Goal: Task Accomplishment & Management: Use online tool/utility

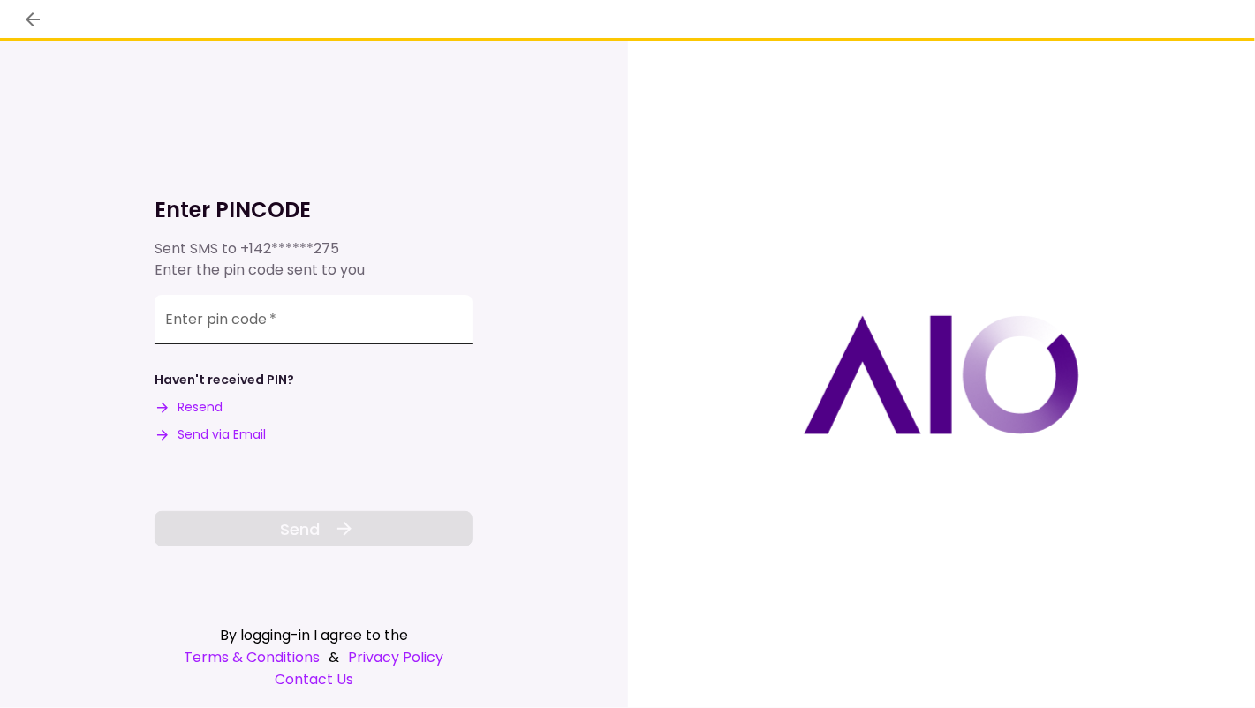
click at [328, 328] on input "Enter pin code   *" at bounding box center [314, 319] width 318 height 49
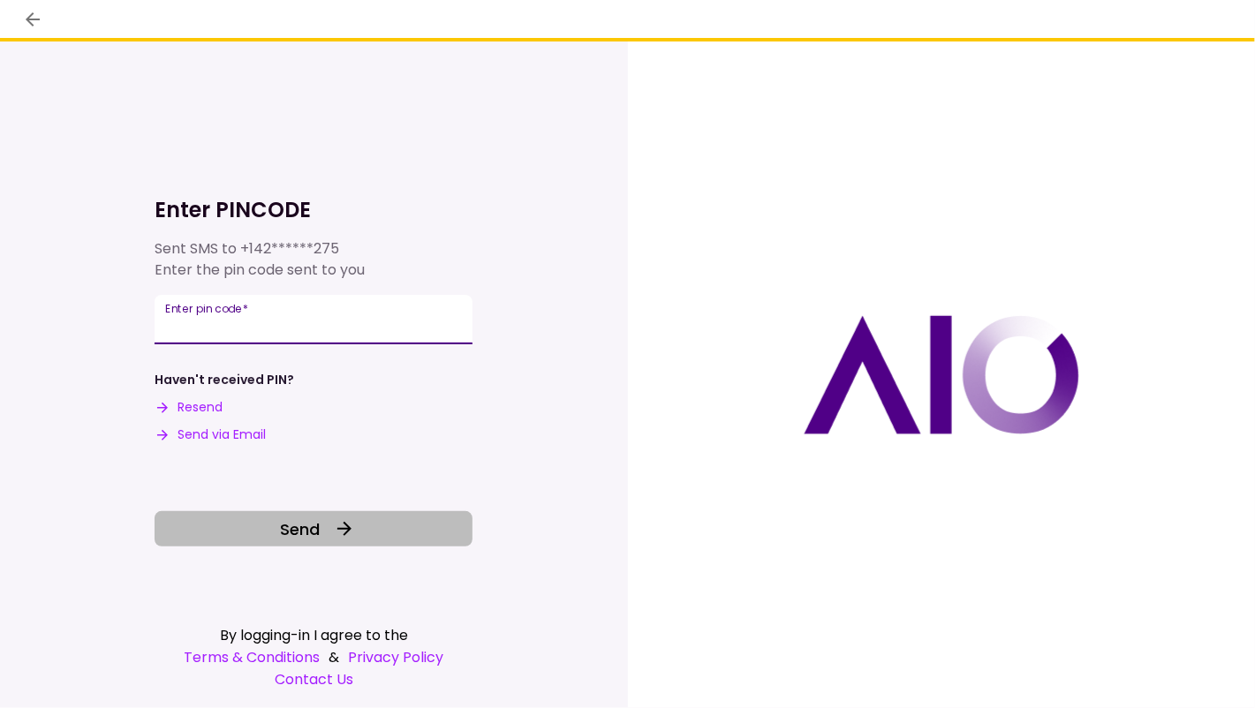
type input "******"
click at [314, 527] on span "Send" at bounding box center [300, 529] width 40 height 24
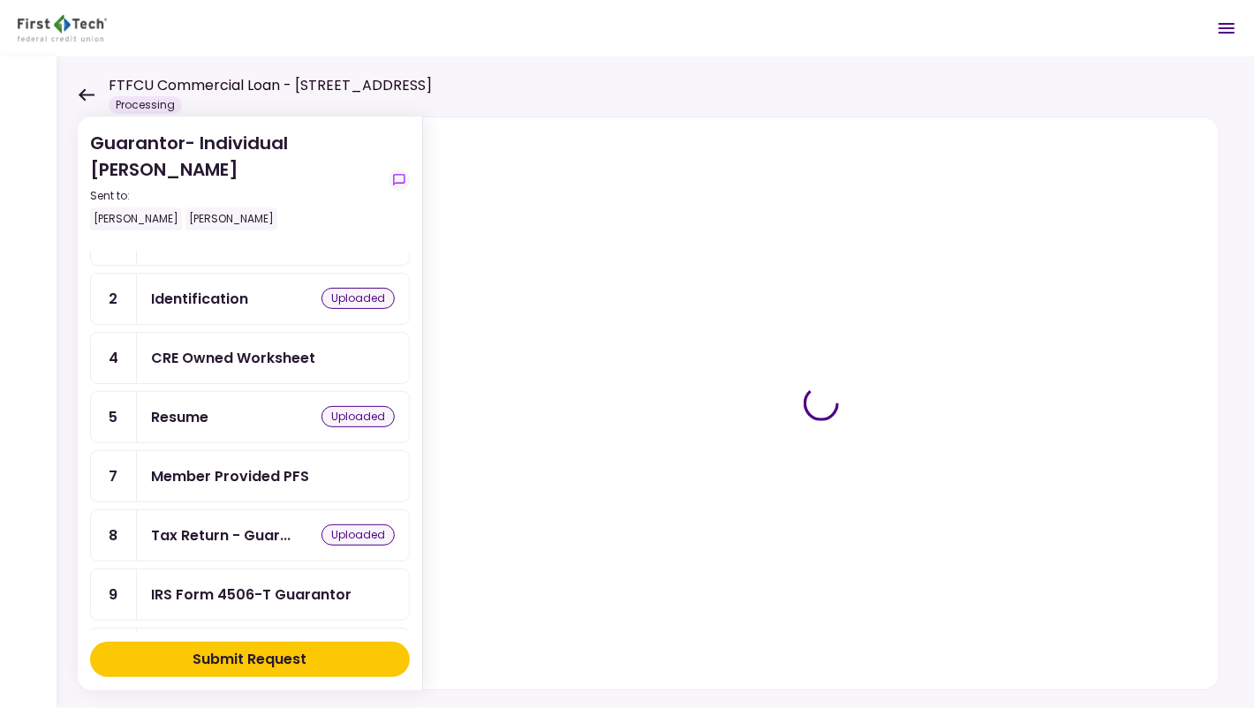
scroll to position [72, 0]
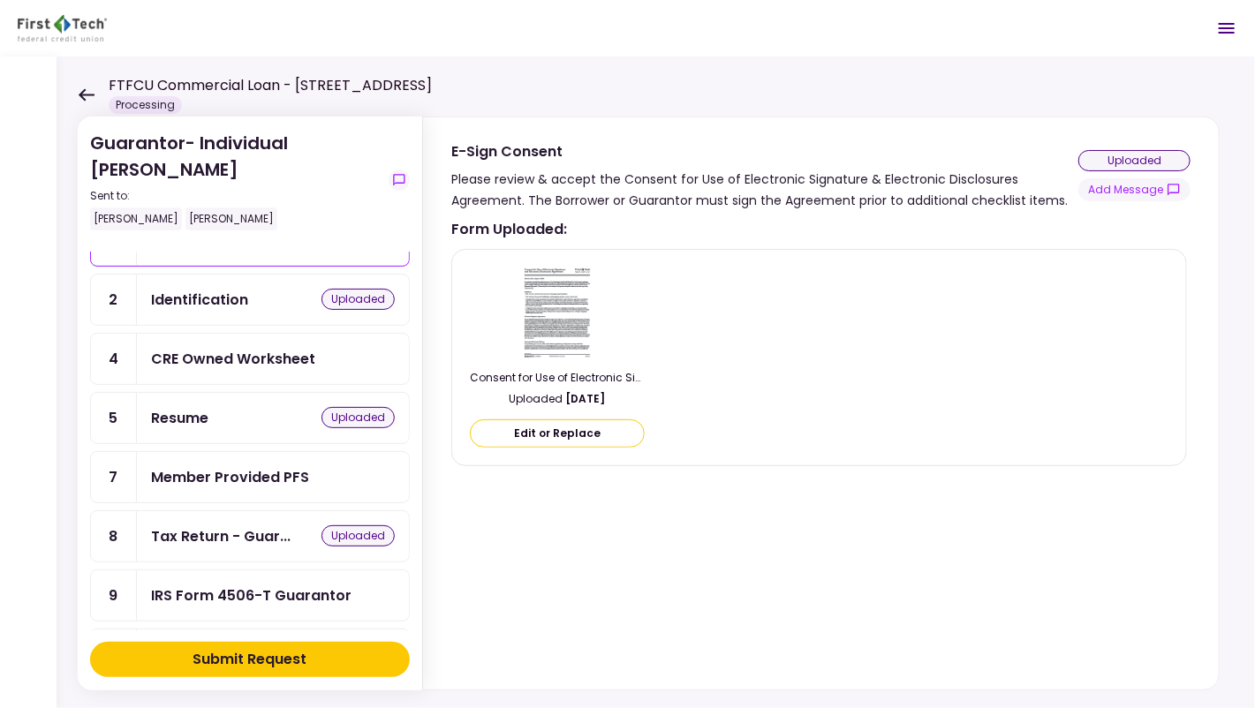
click at [293, 359] on div "CRE Owned Worksheet" at bounding box center [233, 359] width 164 height 22
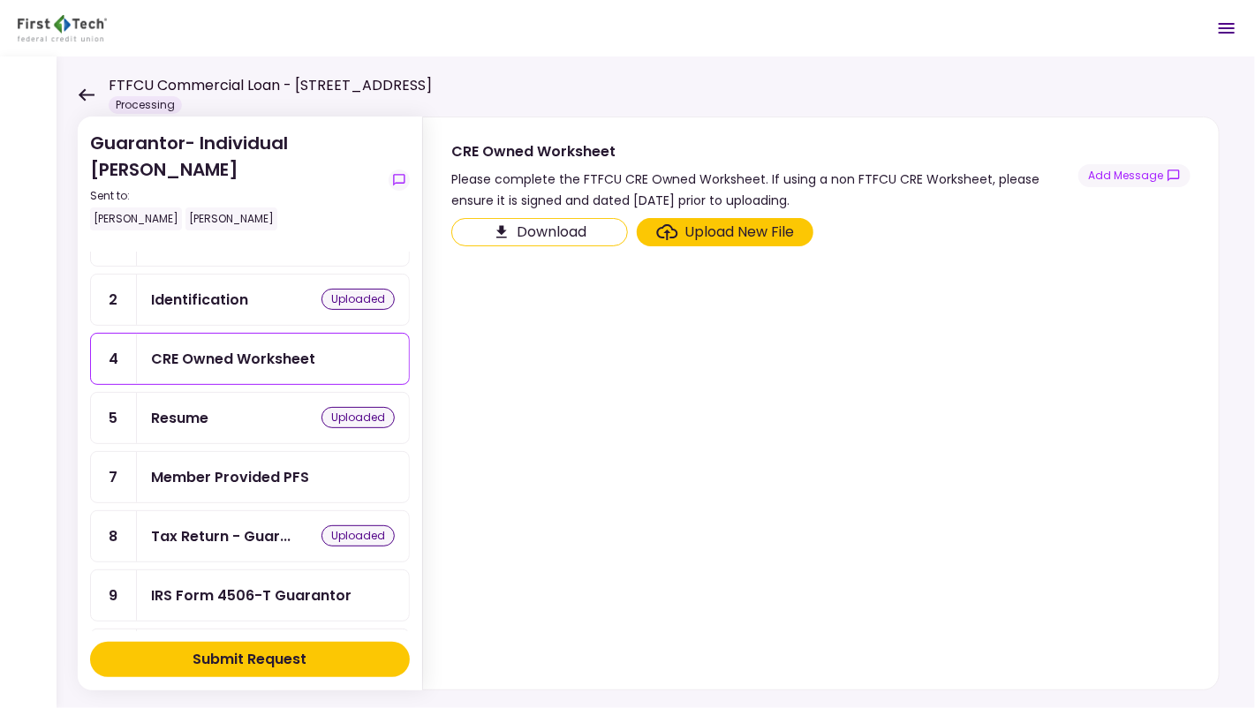
click at [681, 218] on label "Upload New File" at bounding box center [725, 232] width 177 height 28
click at [0, 0] on input "Upload New File" at bounding box center [0, 0] width 0 height 0
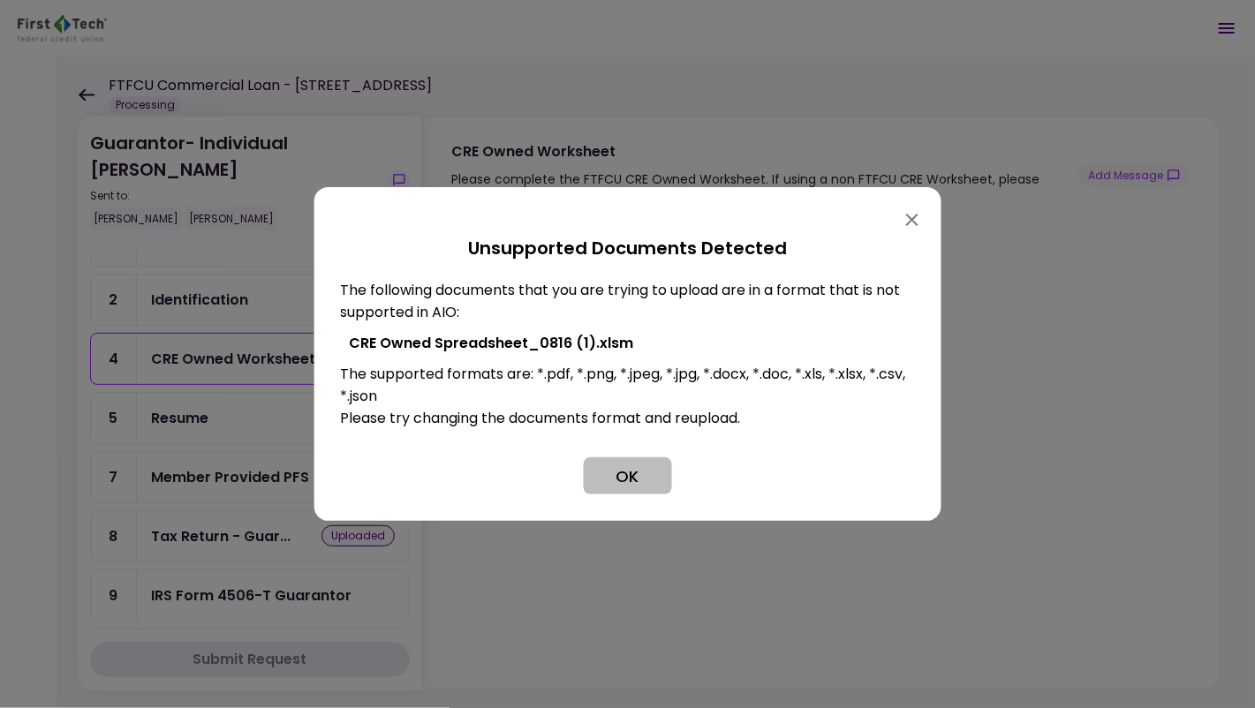
click at [635, 474] on button "OK" at bounding box center [628, 475] width 88 height 37
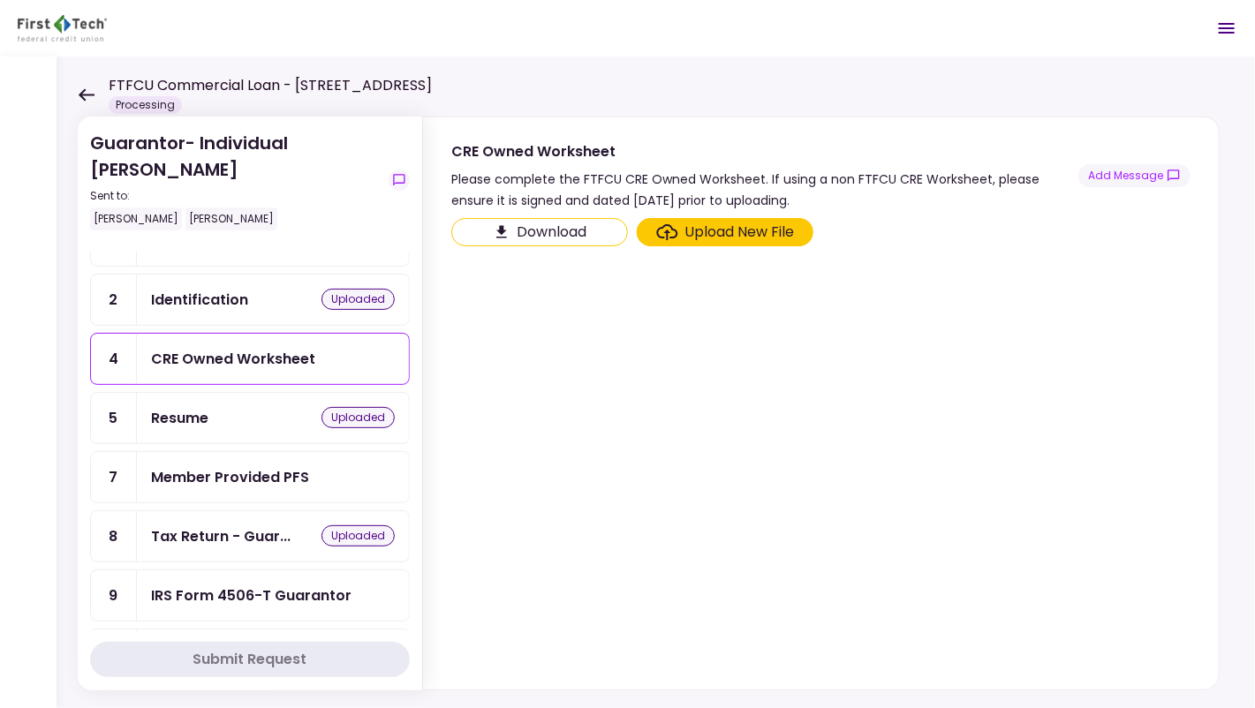
click at [753, 234] on div "Upload New File" at bounding box center [739, 232] width 109 height 21
click at [0, 0] on input "Upload New File" at bounding box center [0, 0] width 0 height 0
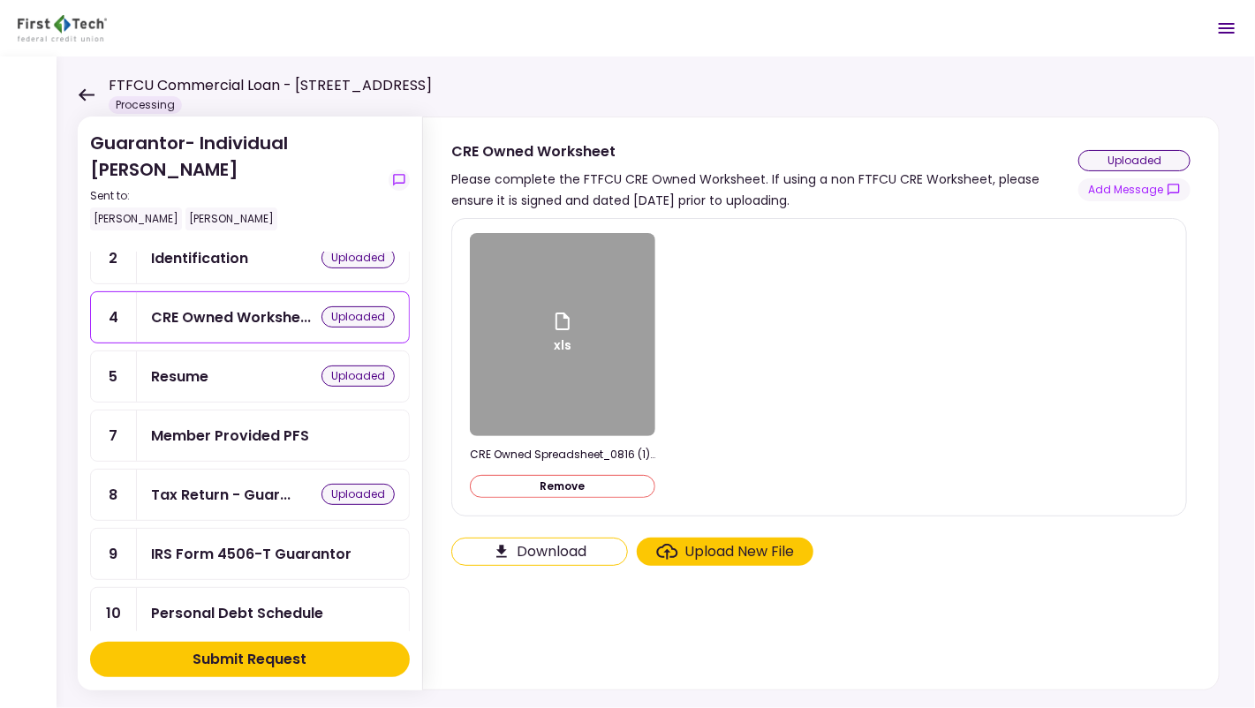
scroll to position [120, 0]
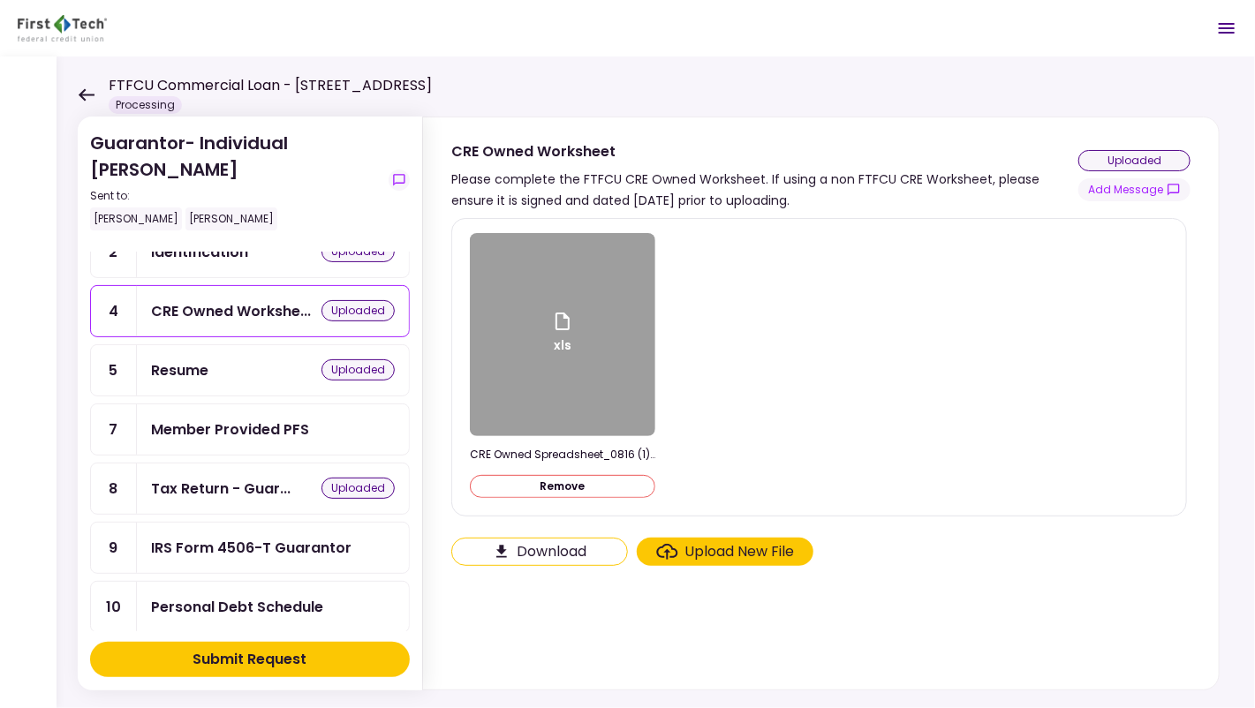
click at [261, 431] on div "Member Provided PFS" at bounding box center [230, 430] width 158 height 22
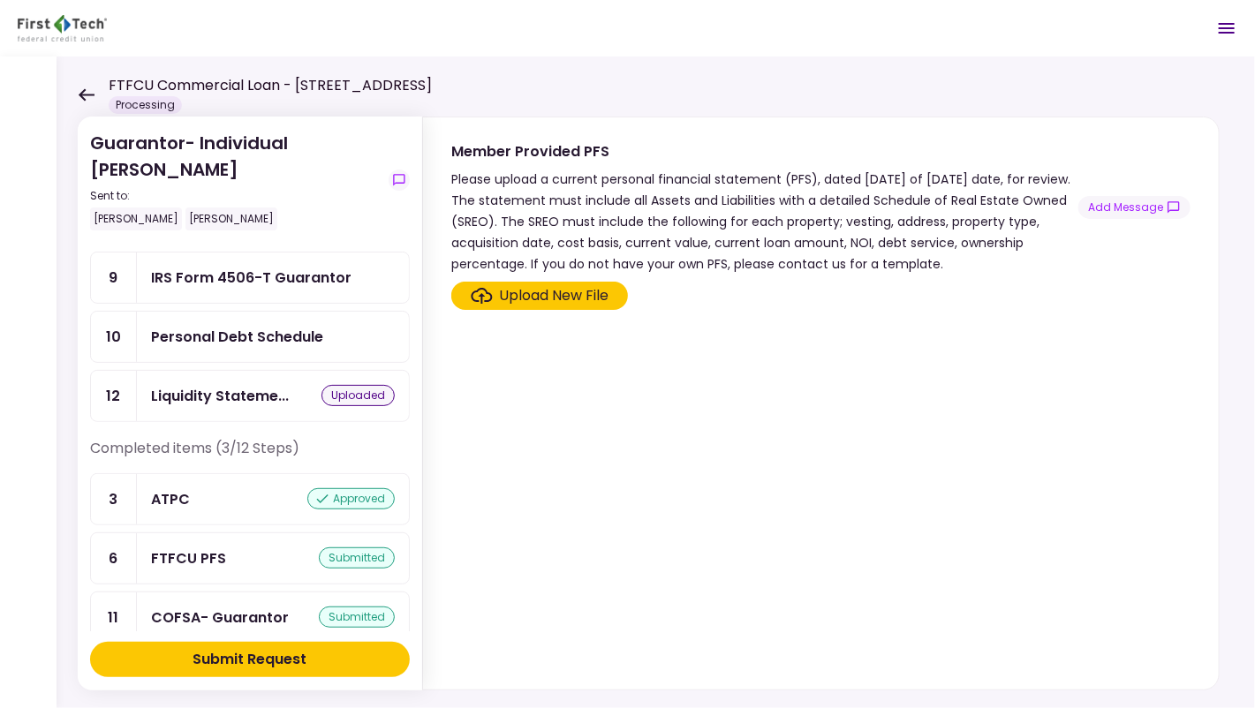
scroll to position [398, 0]
